Goal: Find specific page/section: Find specific page/section

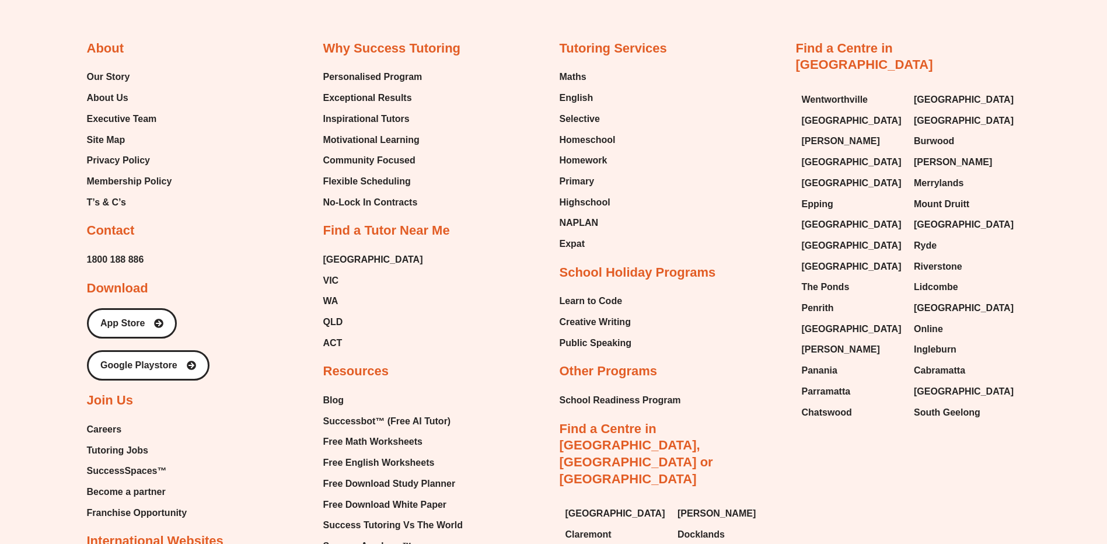
scroll to position [7017, 0]
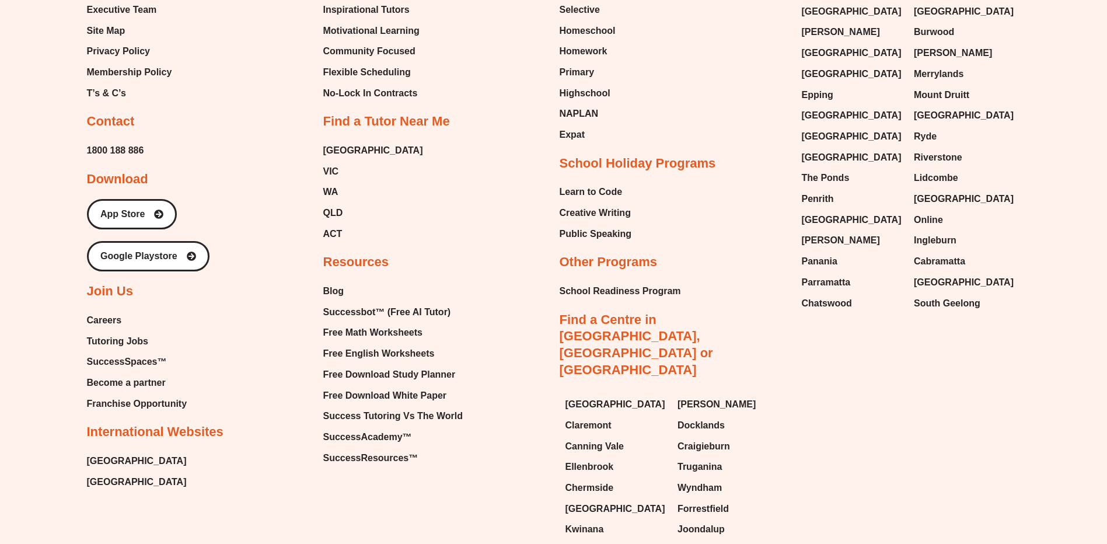
click at [101, 318] on span "Careers" at bounding box center [104, 321] width 35 height 18
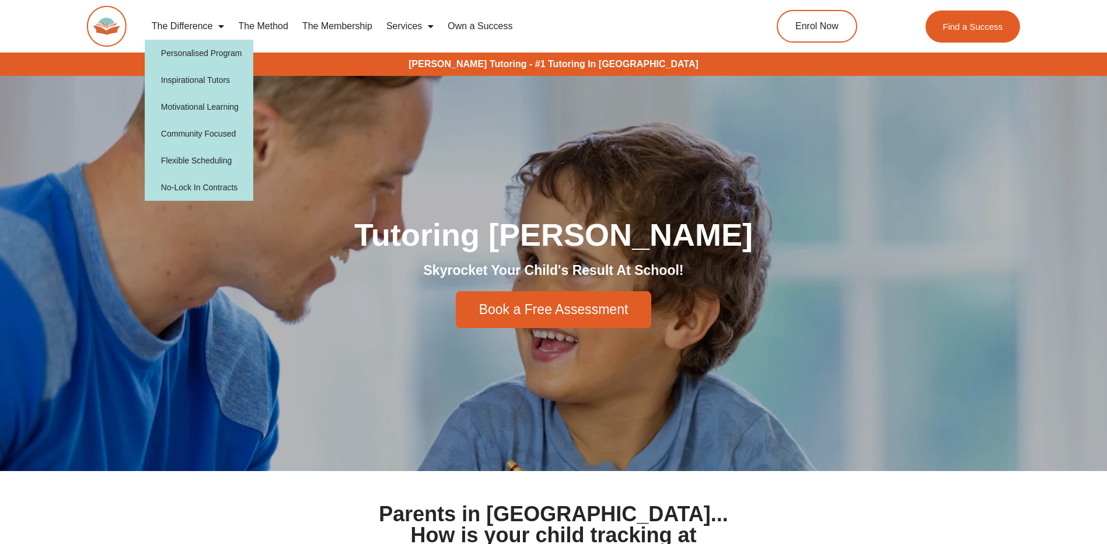
click at [221, 25] on span "Menu" at bounding box center [218, 26] width 12 height 21
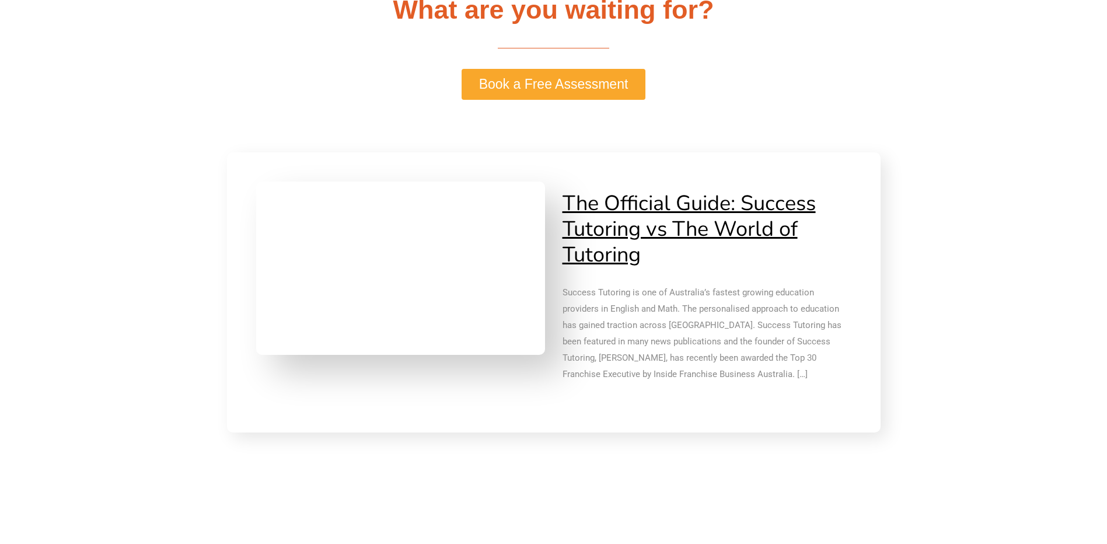
scroll to position [2626, 0]
